Goal: Task Accomplishment & Management: Manage account settings

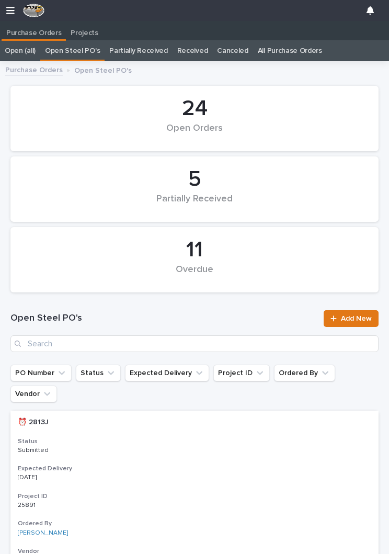
scroll to position [0, 5]
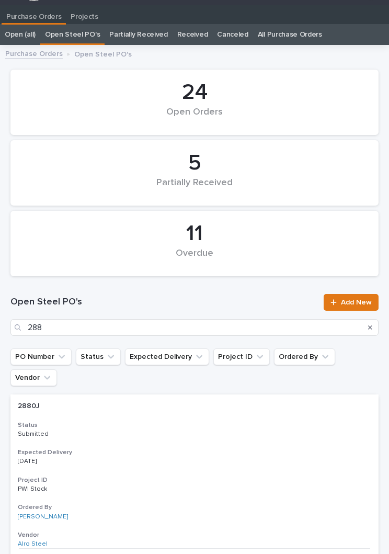
type input "2880"
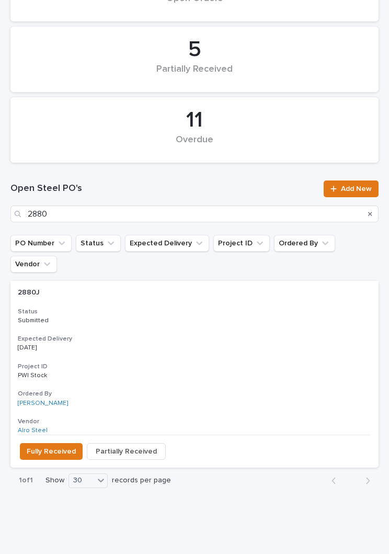
scroll to position [124, 0]
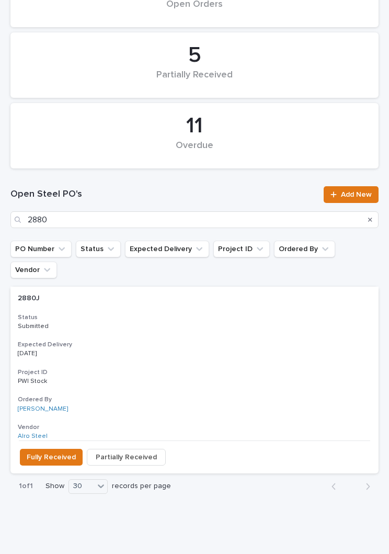
click at [209, 341] on h3 "Expected Delivery" at bounding box center [195, 345] width 354 height 8
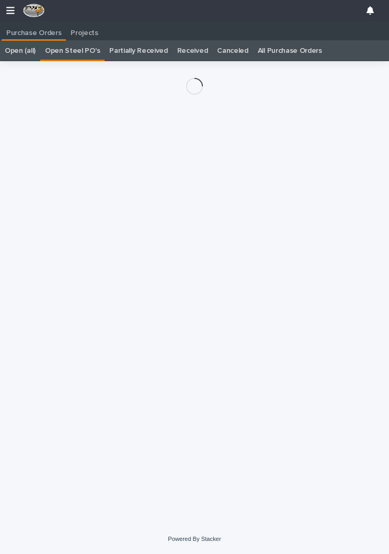
scroll to position [16, 0]
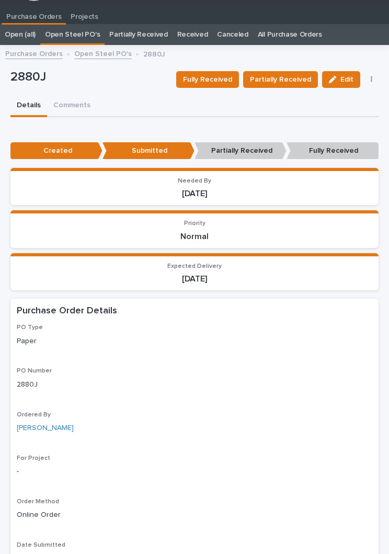
click at [289, 80] on span "Partially Received" at bounding box center [280, 79] width 61 height 13
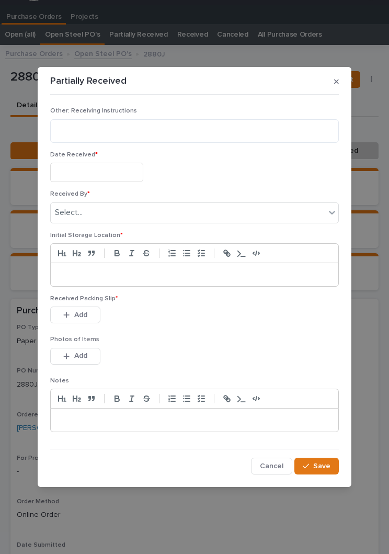
click at [109, 166] on input "text" at bounding box center [96, 172] width 93 height 19
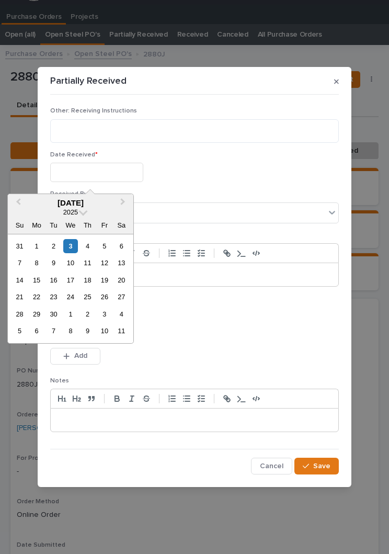
click at [81, 244] on div "4" at bounding box center [88, 246] width 14 height 14
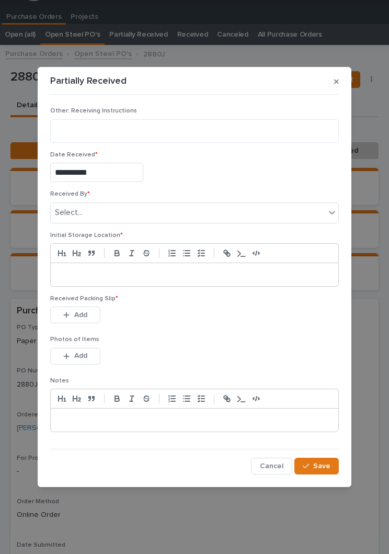
click at [108, 173] on input "**********" at bounding box center [96, 172] width 93 height 19
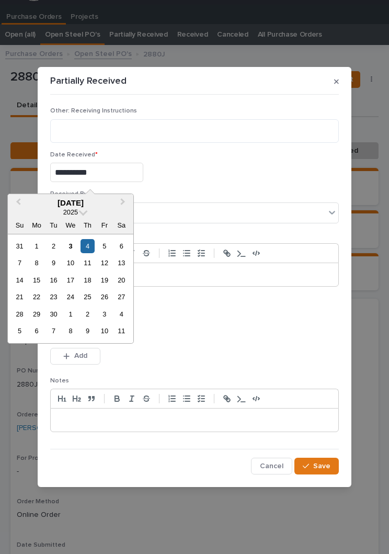
click at [74, 245] on div "3" at bounding box center [70, 246] width 14 height 14
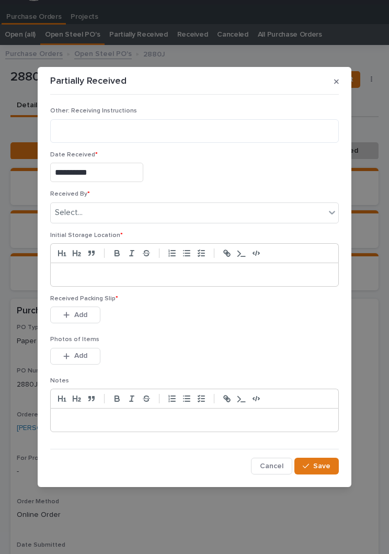
type input "**********"
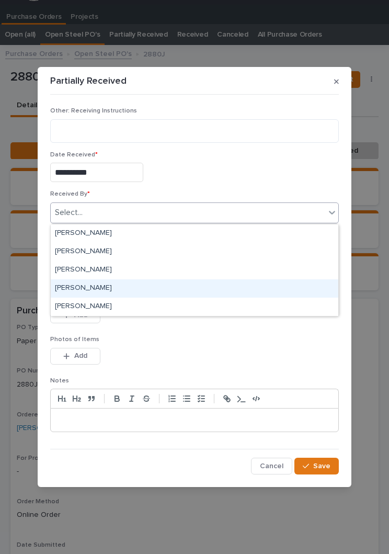
click at [130, 286] on div "[PERSON_NAME]" at bounding box center [195, 288] width 288 height 18
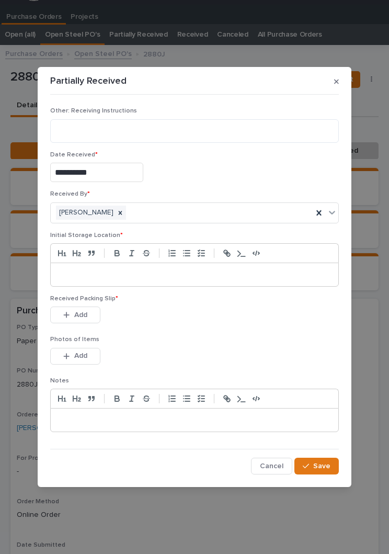
click at [204, 276] on p at bounding box center [195, 274] width 272 height 10
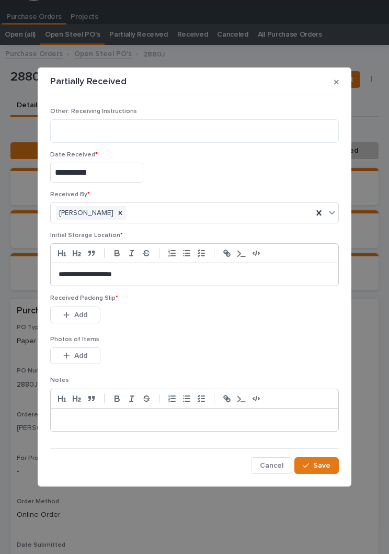
click at [205, 313] on div "This file cannot be opened Download File Add" at bounding box center [194, 317] width 289 height 21
click at [203, 334] on div "Received Packing Slip * This file cannot be opened Download File Add" at bounding box center [194, 315] width 289 height 41
click at [82, 317] on span "Add" at bounding box center [80, 314] width 13 height 9
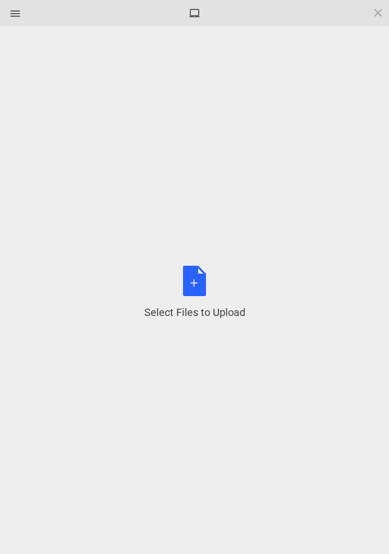
click at [193, 287] on div "Select Files to Upload or Drag and Drop, Copy and Paste Files" at bounding box center [194, 293] width 101 height 54
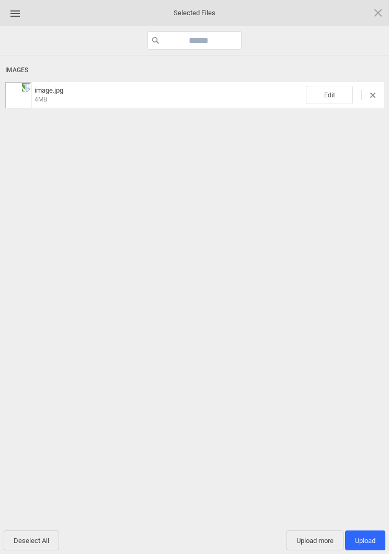
click at [329, 91] on span "Edit" at bounding box center [329, 95] width 47 height 18
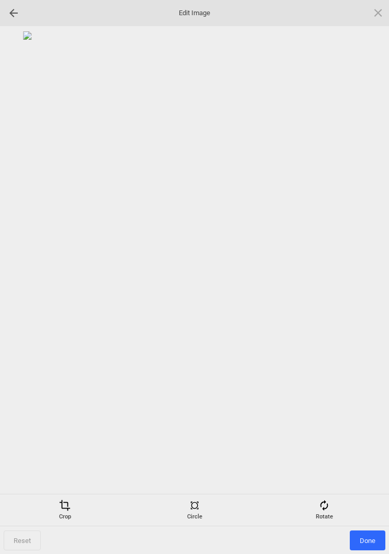
click at [333, 500] on div "Rotate" at bounding box center [324, 510] width 125 height 21
click at [363, 280] on div at bounding box center [366, 277] width 26 height 26
click at [369, 277] on div at bounding box center [366, 277] width 26 height 26
click at [370, 270] on div at bounding box center [366, 277] width 26 height 26
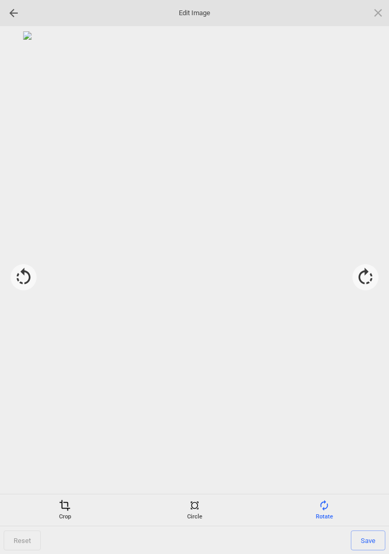
click at [374, 542] on span "Save" at bounding box center [368, 541] width 35 height 20
click at [370, 542] on span "Done" at bounding box center [368, 541] width 36 height 20
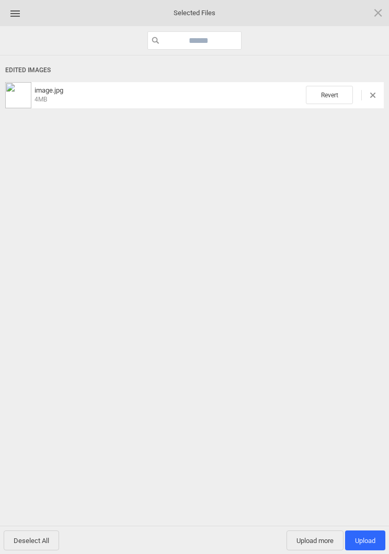
click at [313, 545] on span "Upload more" at bounding box center [315, 541] width 57 height 20
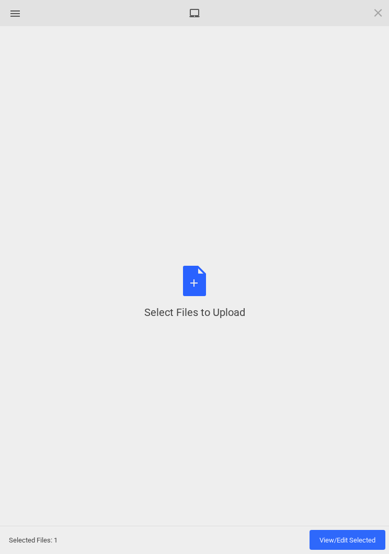
click at [201, 274] on div "Select Files to Upload or Drag and Drop, Copy and Paste Files" at bounding box center [194, 293] width 101 height 54
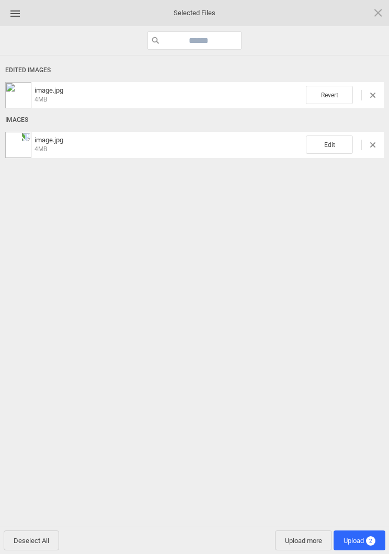
click at [325, 146] on span "Edit" at bounding box center [329, 145] width 47 height 18
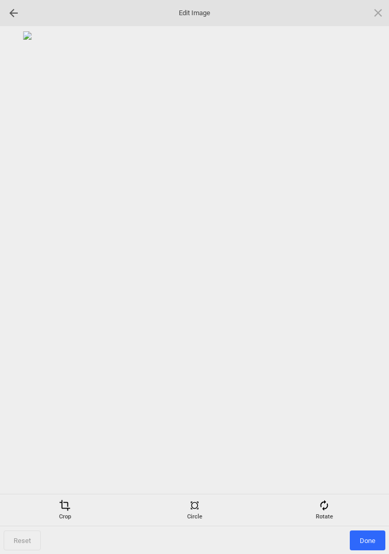
click at [321, 507] on span at bounding box center [325, 506] width 12 height 12
click at [370, 274] on div at bounding box center [366, 277] width 26 height 26
click at [370, 268] on div at bounding box center [366, 277] width 26 height 26
click at [370, 269] on div at bounding box center [366, 277] width 26 height 26
click at [365, 275] on div at bounding box center [366, 277] width 26 height 26
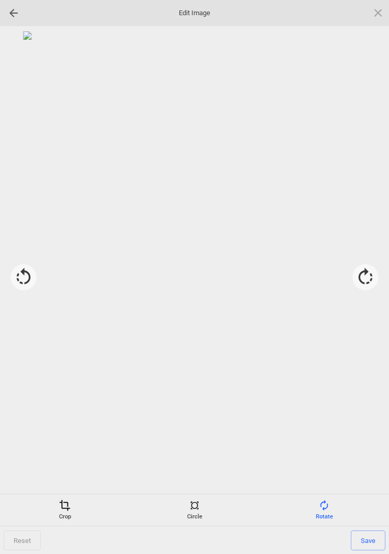
click at [60, 502] on span at bounding box center [65, 506] width 12 height 12
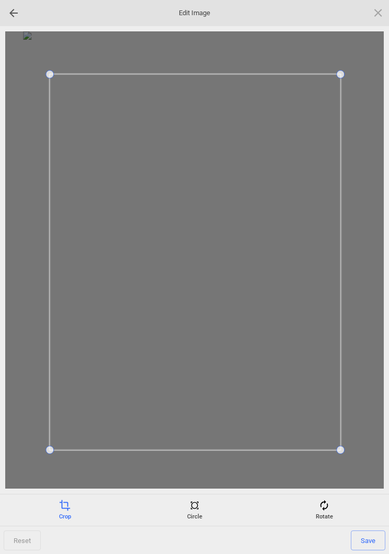
click at [370, 541] on span "Save" at bounding box center [368, 541] width 35 height 20
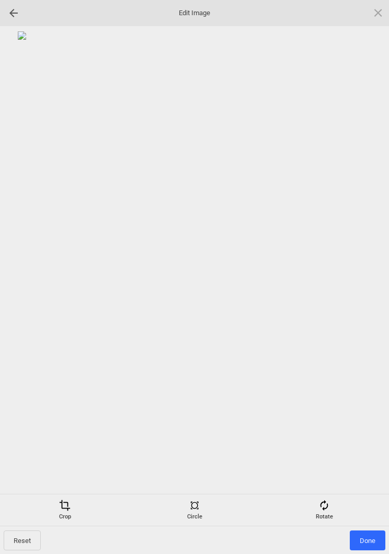
click at [369, 531] on span "Done" at bounding box center [368, 541] width 36 height 20
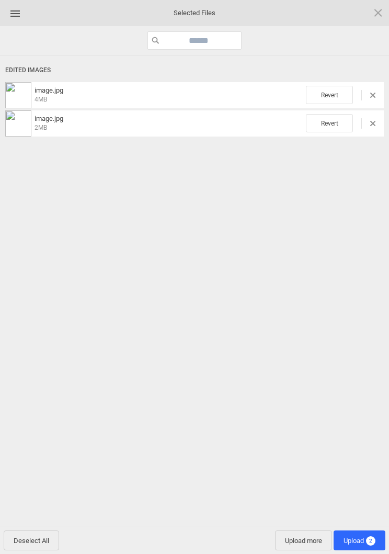
click at [364, 533] on span "Upload 2" at bounding box center [360, 541] width 52 height 20
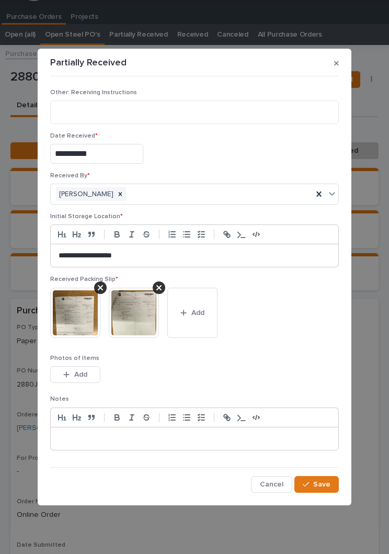
click at [326, 478] on button "Save" at bounding box center [317, 484] width 44 height 17
